Goal: Task Accomplishment & Management: Manage account settings

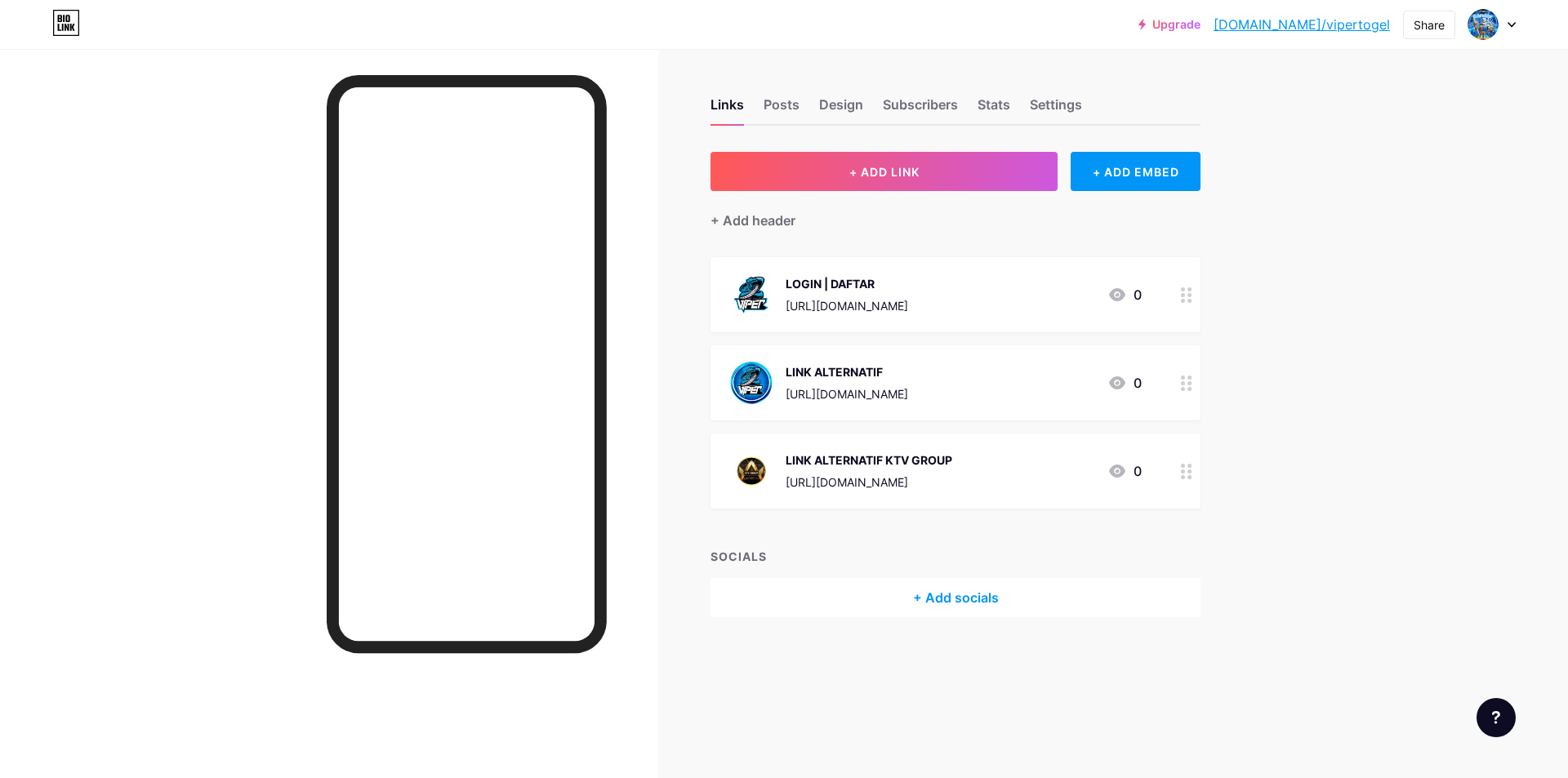
click at [242, 449] on div at bounding box center [329, 438] width 659 height 778
click at [50, 288] on div at bounding box center [329, 438] width 659 height 778
click at [172, 68] on div at bounding box center [329, 438] width 659 height 778
click at [260, 183] on div at bounding box center [329, 438] width 659 height 778
